Goal: Task Accomplishment & Management: Complete application form

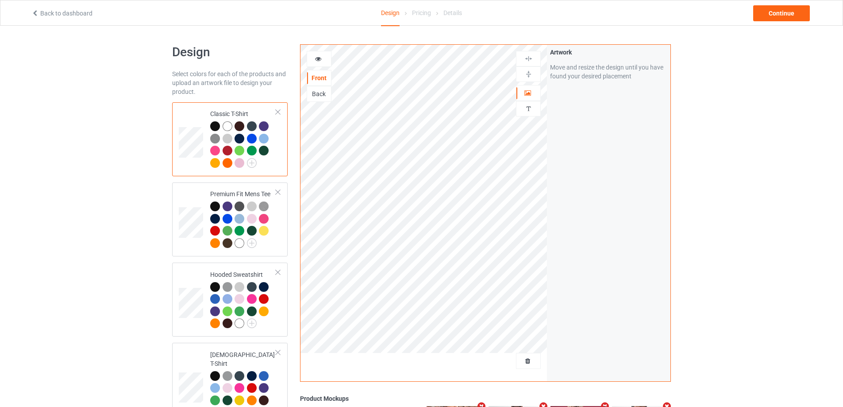
click at [77, 16] on link "Back to dashboard" at bounding box center [61, 13] width 61 height 7
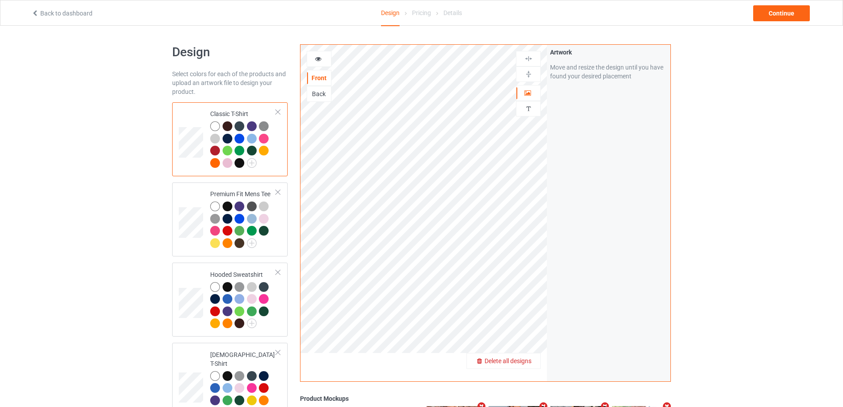
click at [522, 361] on span "Delete all designs" at bounding box center [508, 360] width 47 height 7
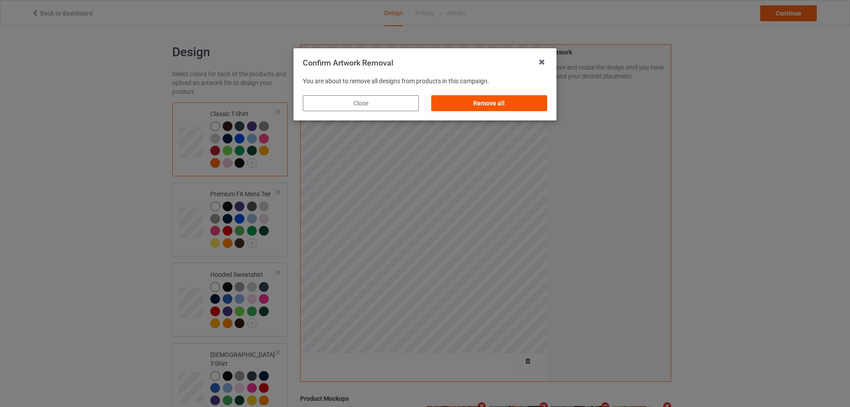
click at [536, 106] on div "Remove all" at bounding box center [489, 103] width 116 height 16
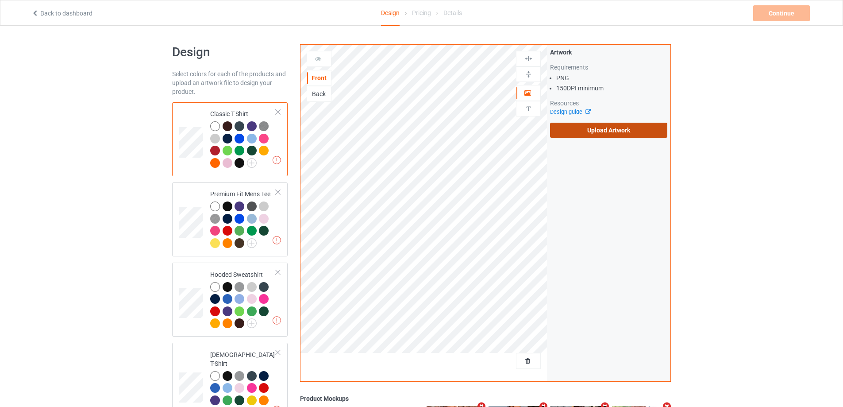
click at [584, 130] on label "Upload Artwork" at bounding box center [608, 130] width 117 height 15
click at [0, 0] on input "Upload Artwork" at bounding box center [0, 0] width 0 height 0
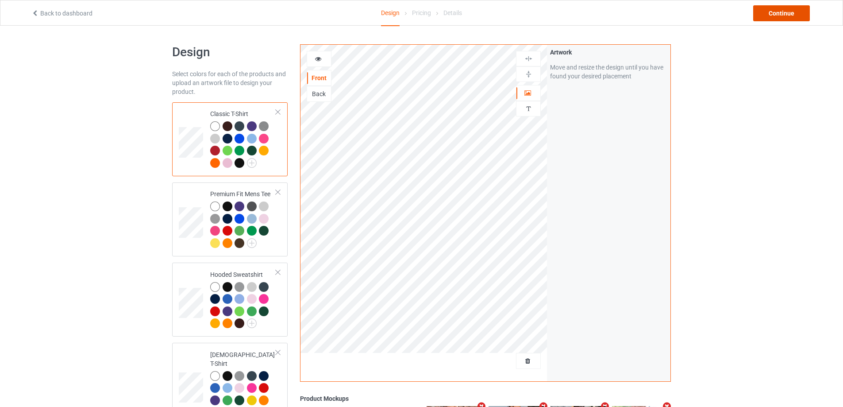
click at [771, 17] on div "Continue" at bounding box center [781, 13] width 57 height 16
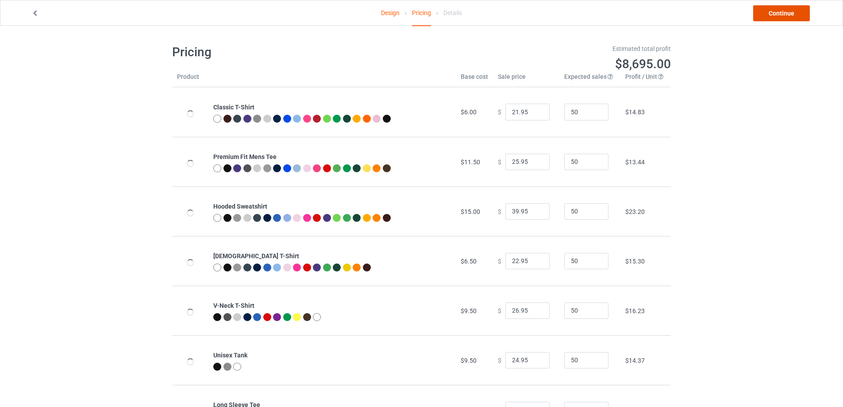
click at [771, 17] on link "Continue" at bounding box center [781, 13] width 57 height 16
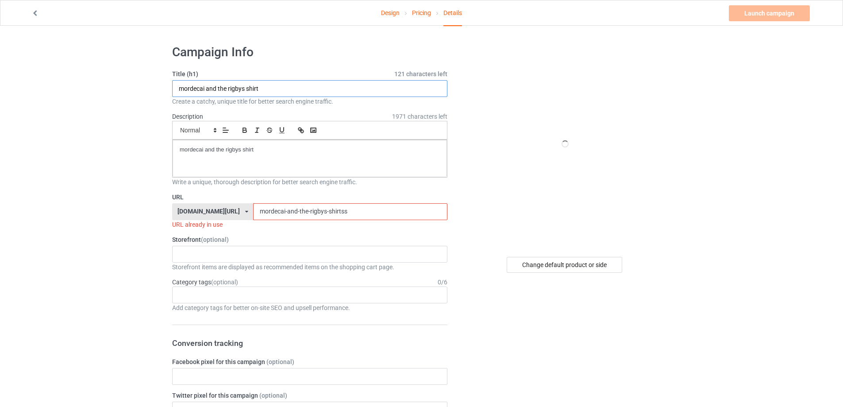
drag, startPoint x: 255, startPoint y: 86, endPoint x: 214, endPoint y: 138, distance: 65.5
paste input "Yeah I Lift Lift Up My Homie"
type input "Yeah I Lift Lift Up My Homies shirt"
drag, startPoint x: 265, startPoint y: 149, endPoint x: 91, endPoint y: 148, distance: 173.9
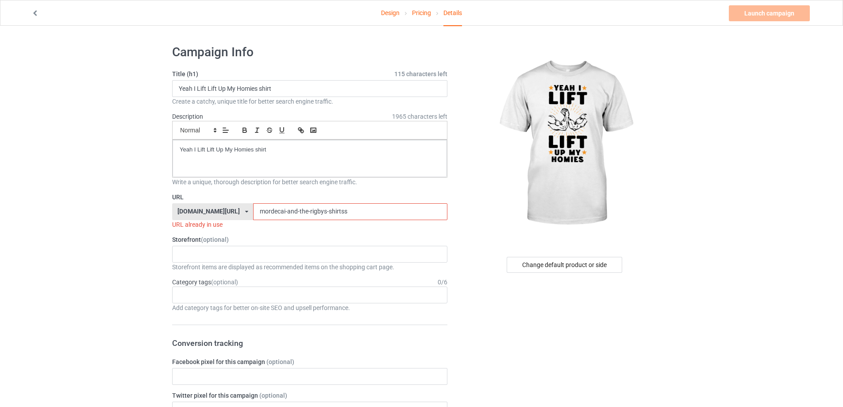
drag, startPoint x: 340, startPoint y: 215, endPoint x: 143, endPoint y: 209, distance: 197.5
paste input "yeah-i-lift-lift-up-my-homies-shirt"
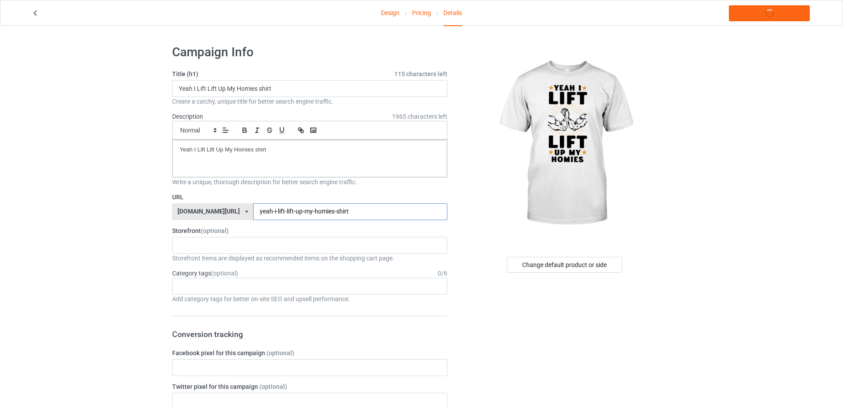
type input "yeah-i-lift-lift-up-my-homies-shirt"
drag, startPoint x: 102, startPoint y: 137, endPoint x: 32, endPoint y: 137, distance: 69.9
copy p "Yeah I Lift Lift Up My Homies shirt"
click at [792, 14] on link "Launch campaign" at bounding box center [769, 13] width 81 height 16
